Goal: Information Seeking & Learning: Learn about a topic

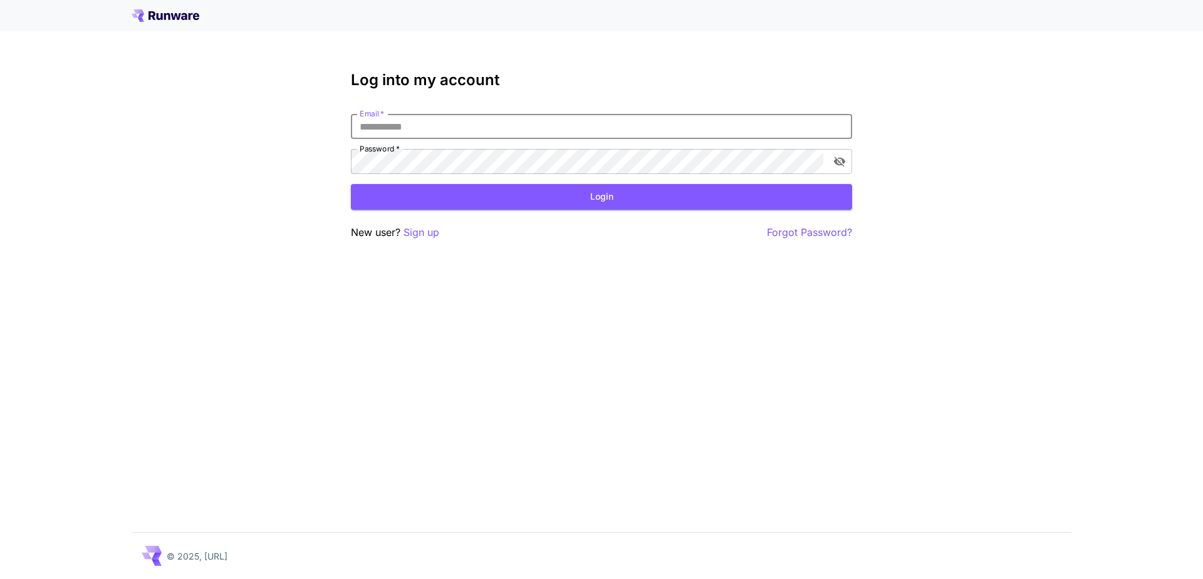
type input "**********"
click at [536, 201] on button "Login" at bounding box center [601, 197] width 501 height 26
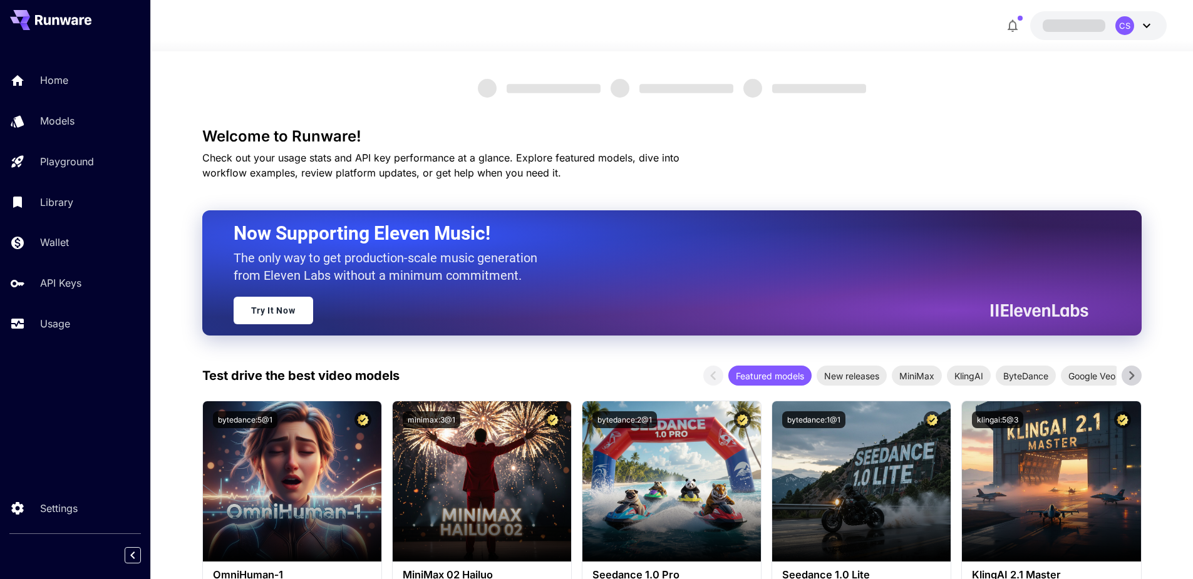
click at [1127, 31] on div "CS" at bounding box center [1125, 25] width 19 height 19
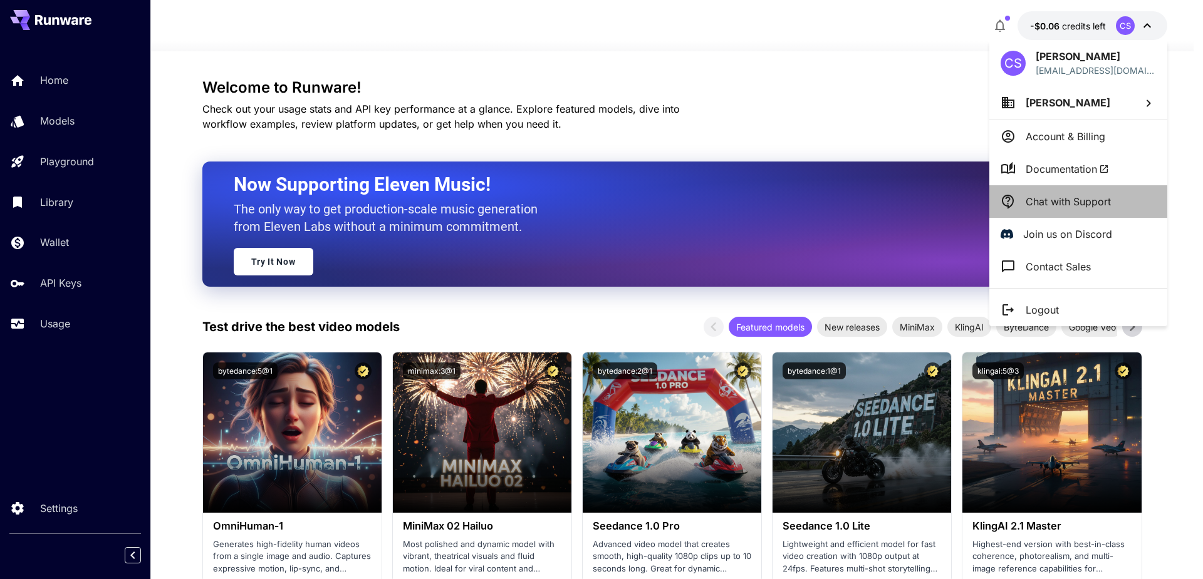
click at [1039, 209] on li "Chat with Support" at bounding box center [1078, 201] width 178 height 33
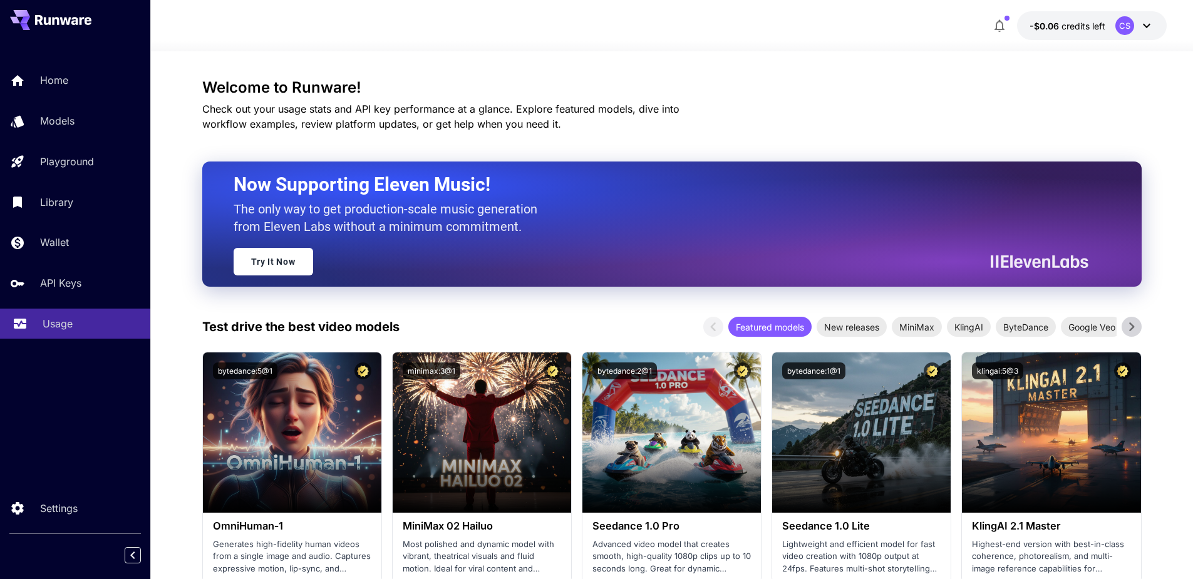
click at [44, 326] on p "Usage" at bounding box center [58, 323] width 30 height 15
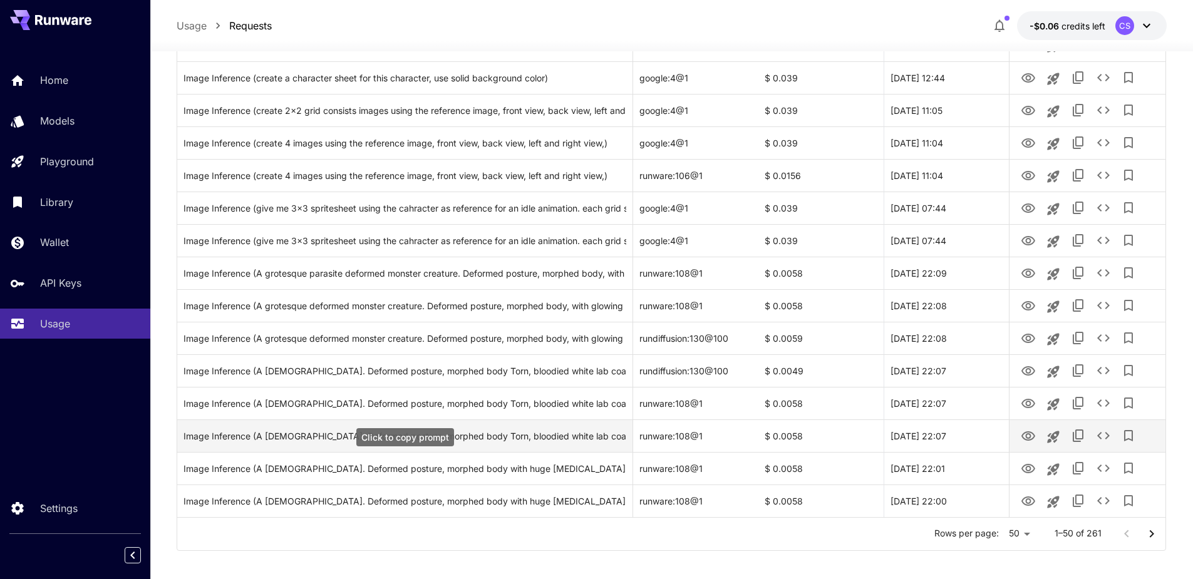
scroll to position [1367, 0]
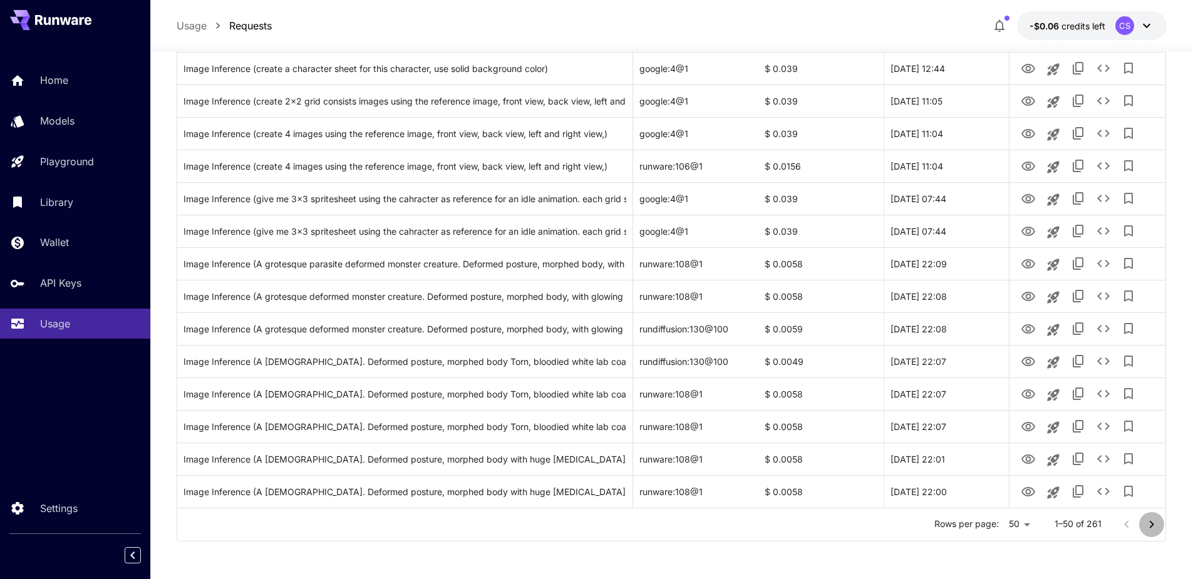
click at [1154, 530] on icon "Go to next page" at bounding box center [1151, 524] width 15 height 15
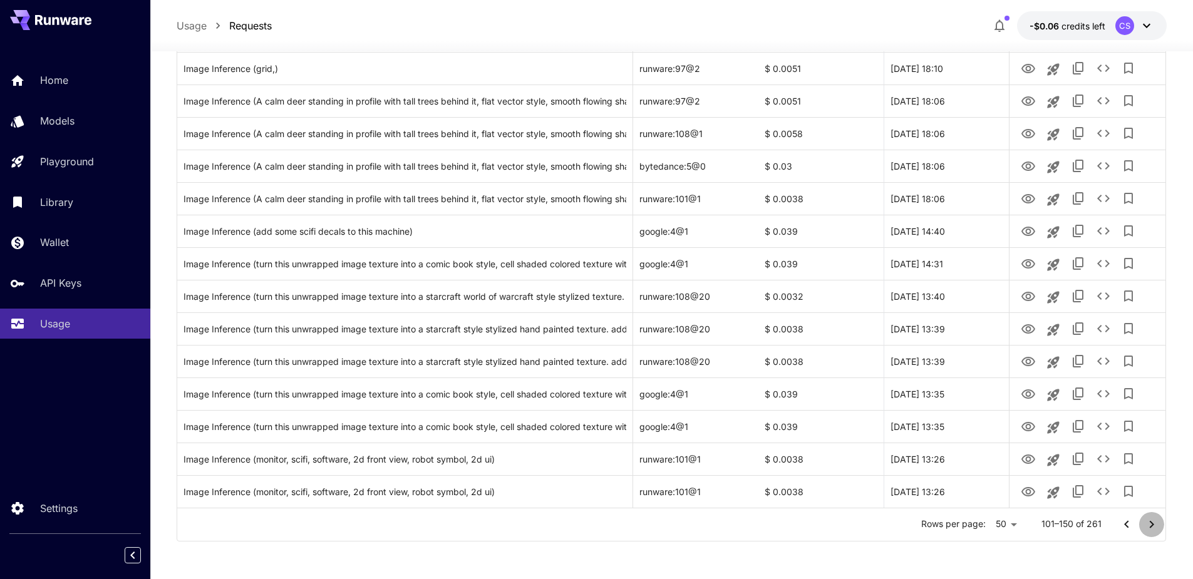
click at [1154, 525] on icon "Go to next page" at bounding box center [1151, 524] width 15 height 15
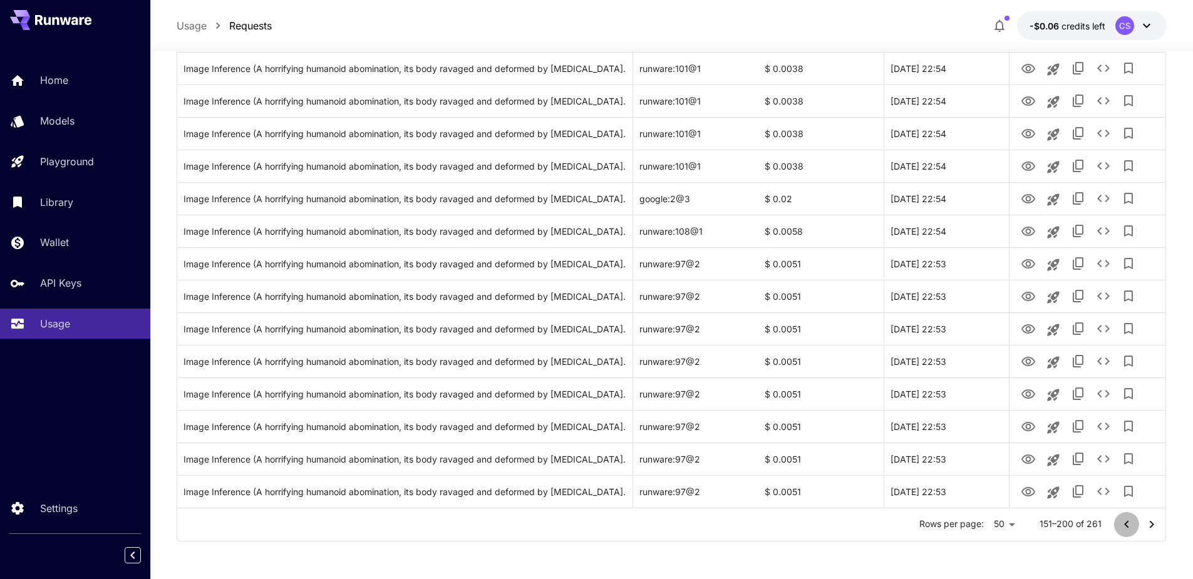
click at [1124, 524] on icon "Go to previous page" at bounding box center [1126, 524] width 15 height 15
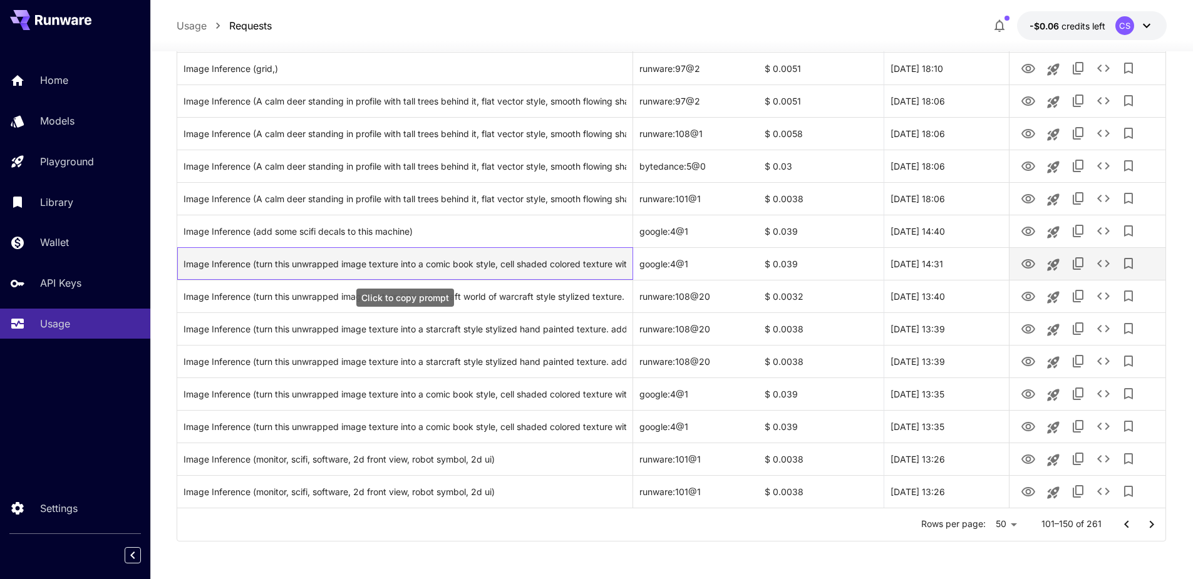
click at [573, 257] on div "Image Inference (turn this unwrapped image texture into a comic book style, cel…" at bounding box center [405, 264] width 443 height 32
click at [572, 266] on div "Image Inference (turn this unwrapped image texture into a comic book style, cel…" at bounding box center [405, 264] width 443 height 32
